Goal: Information Seeking & Learning: Learn about a topic

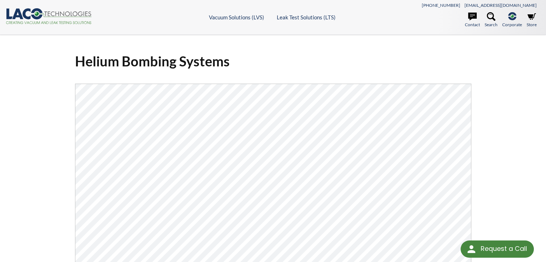
click at [25, 14] on icon at bounding box center [27, 13] width 8 height 11
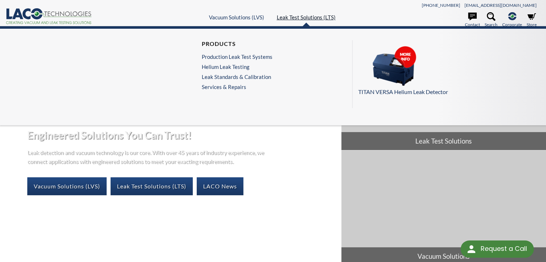
click at [298, 19] on link "Leak Test Solutions (LTS)" at bounding box center [306, 17] width 59 height 6
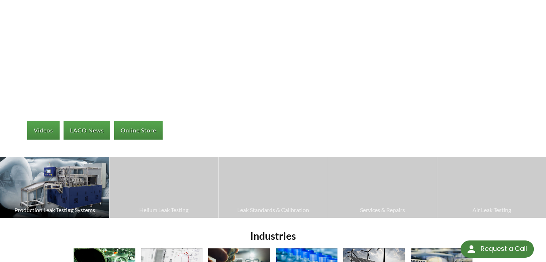
scroll to position [108, 0]
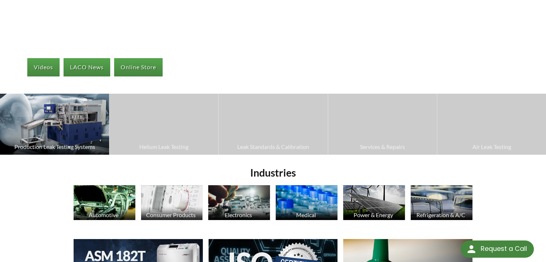
click at [78, 122] on img at bounding box center [54, 124] width 109 height 61
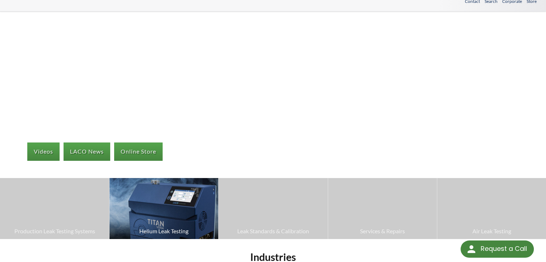
scroll to position [0, 0]
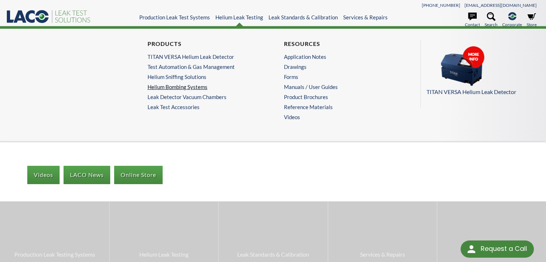
click at [190, 84] on link "Helium Bombing Systems" at bounding box center [203, 87] width 111 height 6
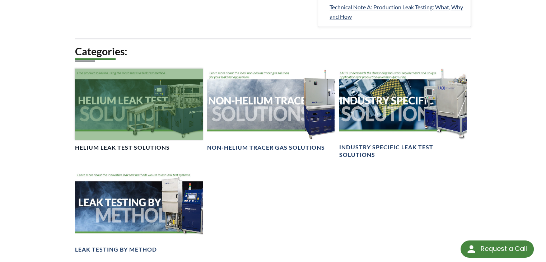
scroll to position [539, 0]
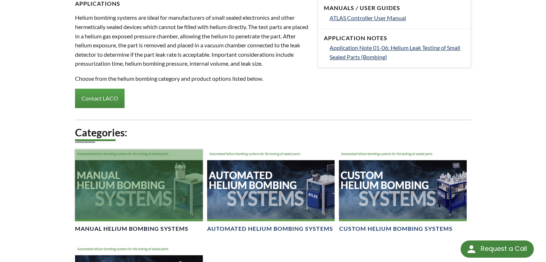
scroll to position [359, 0]
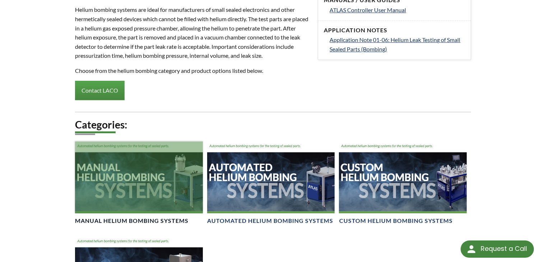
click at [166, 186] on div at bounding box center [139, 178] width 128 height 72
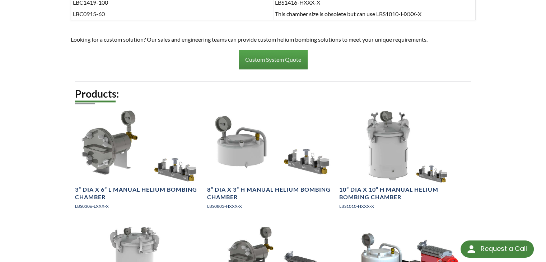
scroll to position [826, 0]
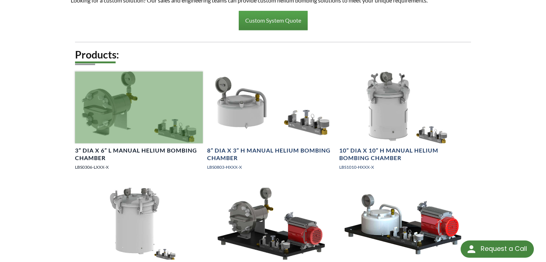
click at [161, 128] on div at bounding box center [139, 107] width 128 height 72
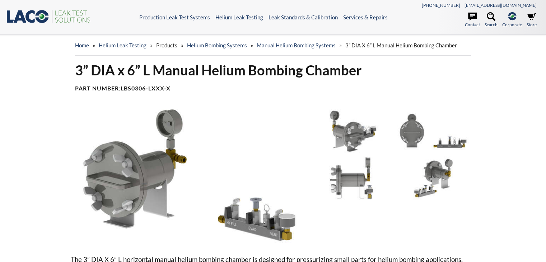
select select "Language Translate Widget"
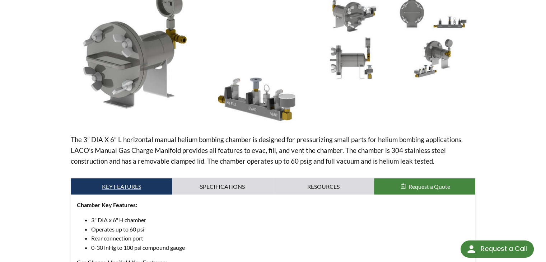
scroll to position [108, 0]
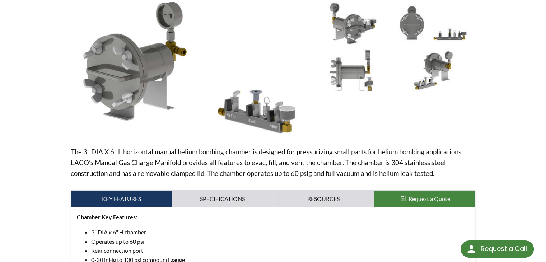
click at [444, 33] on img at bounding box center [434, 23] width 78 height 43
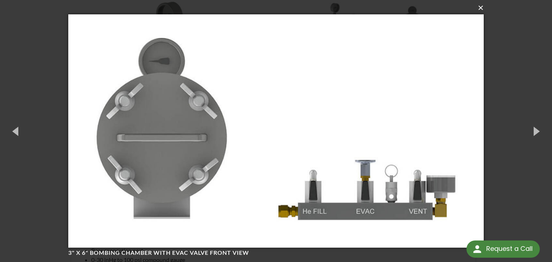
click at [477, 8] on button "×" at bounding box center [277, 8] width 415 height 16
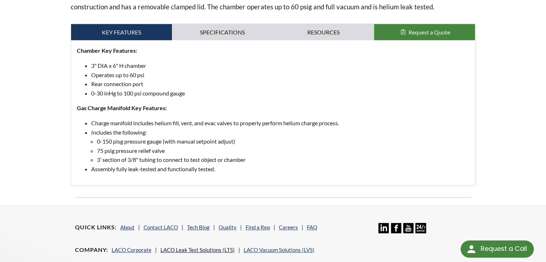
scroll to position [203, 0]
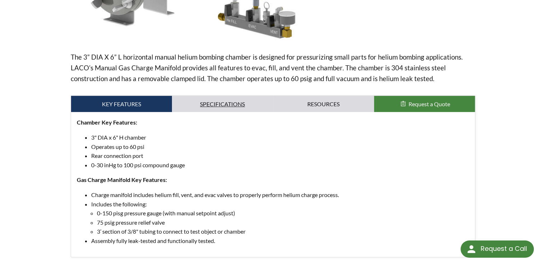
click at [229, 105] on link "Specifications" at bounding box center [222, 104] width 101 height 17
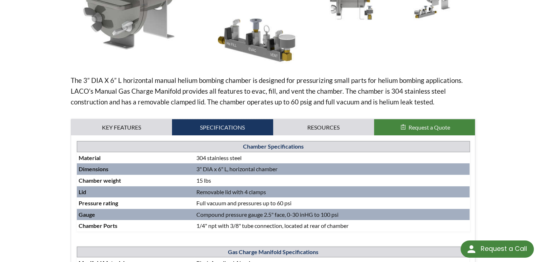
scroll to position [167, 0]
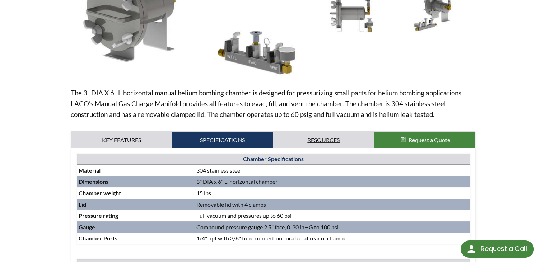
click at [324, 136] on link "Resources" at bounding box center [323, 140] width 101 height 17
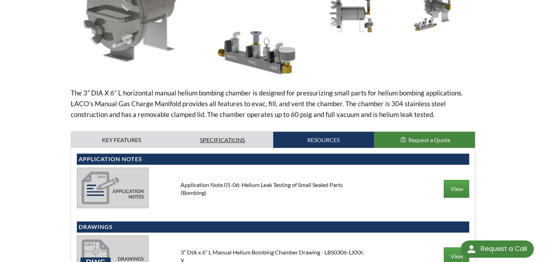
click at [220, 143] on link "Specifications" at bounding box center [222, 140] width 101 height 17
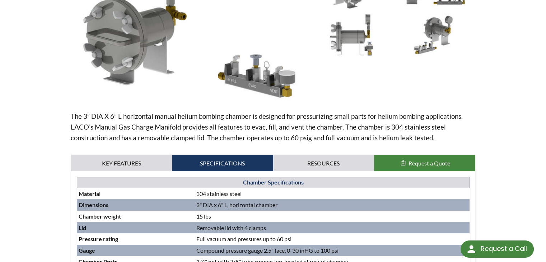
scroll to position [131, 0]
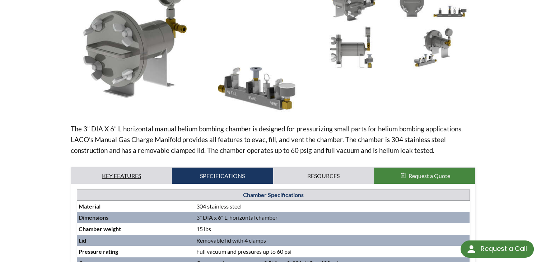
click at [131, 180] on link "Key Features" at bounding box center [121, 176] width 101 height 17
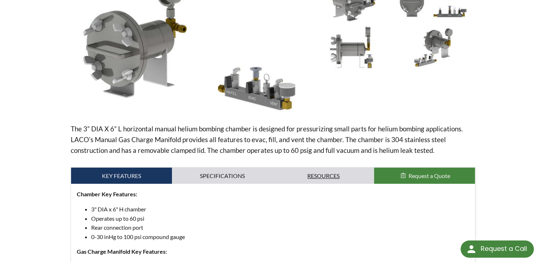
click at [340, 177] on link "Resources" at bounding box center [323, 176] width 101 height 17
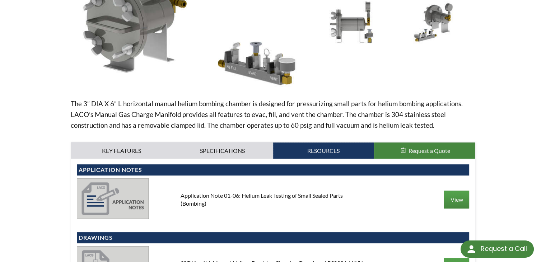
scroll to position [203, 0]
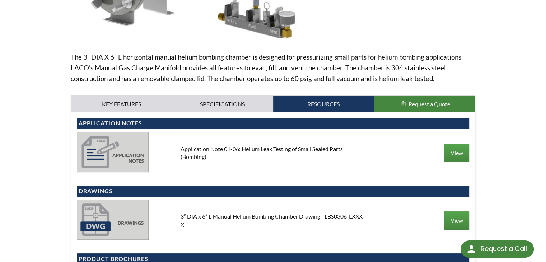
click at [137, 107] on link "Key Features" at bounding box center [121, 104] width 101 height 17
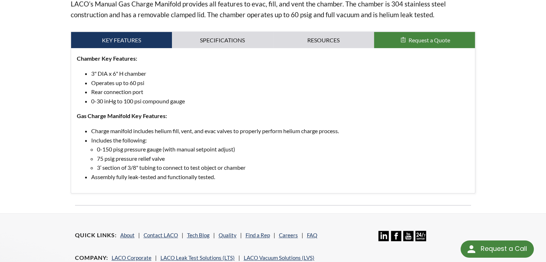
scroll to position [310, 0]
